Goal: Task Accomplishment & Management: Manage account settings

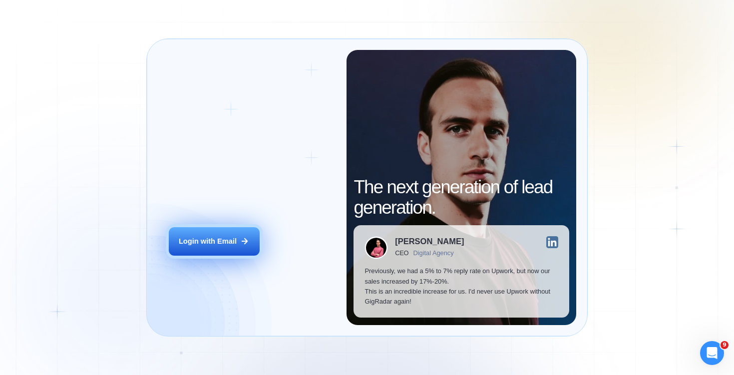
click at [214, 235] on button "Login with Email" at bounding box center [214, 241] width 91 height 28
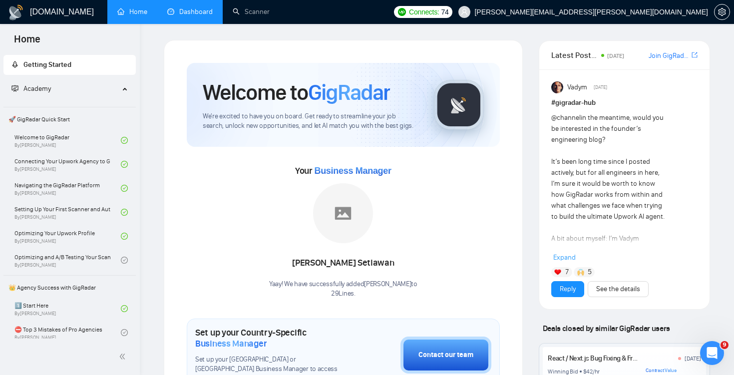
click at [202, 12] on link "Dashboard" at bounding box center [189, 11] width 45 height 8
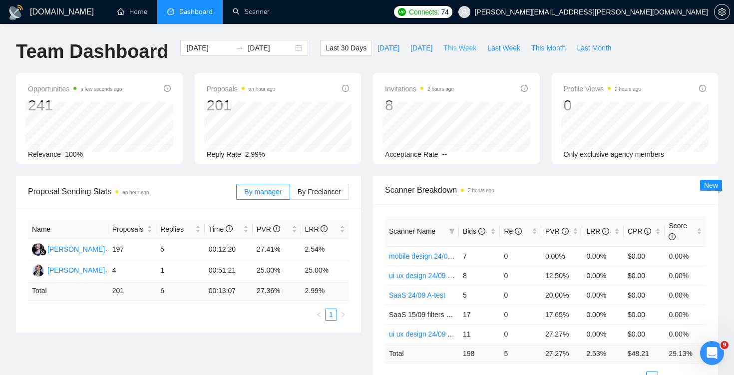
click at [452, 50] on span "This Week" at bounding box center [459, 47] width 33 height 11
type input "[DATE]"
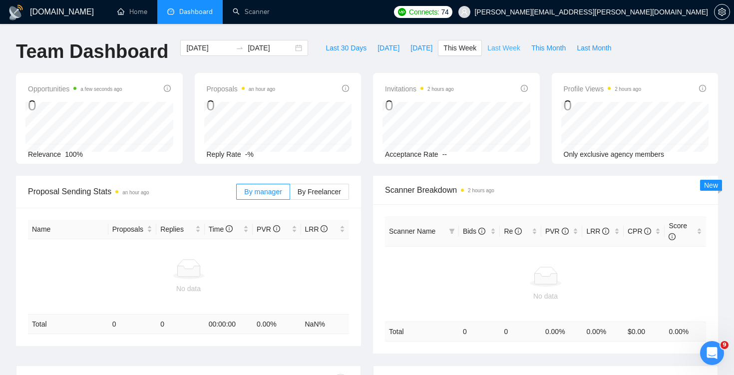
click at [483, 47] on button "Last Week" at bounding box center [504, 48] width 44 height 16
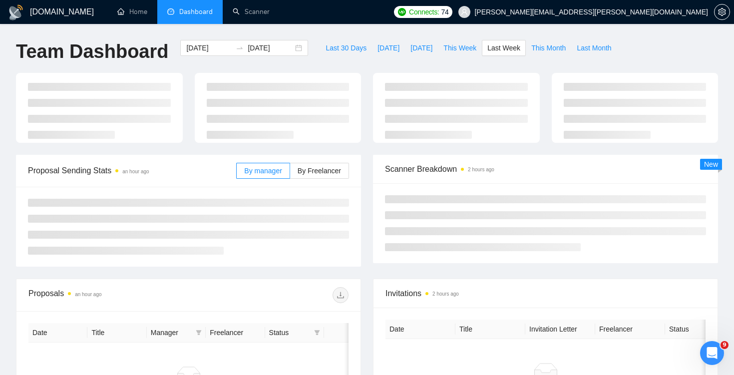
type input "[DATE]"
